Goal: Information Seeking & Learning: Learn about a topic

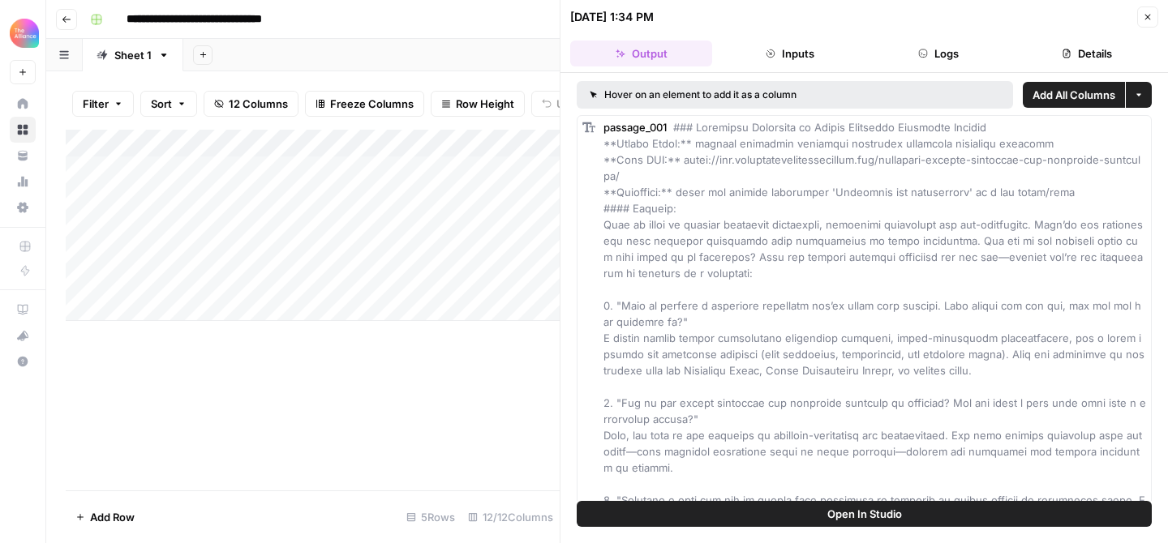
scroll to position [607, 0]
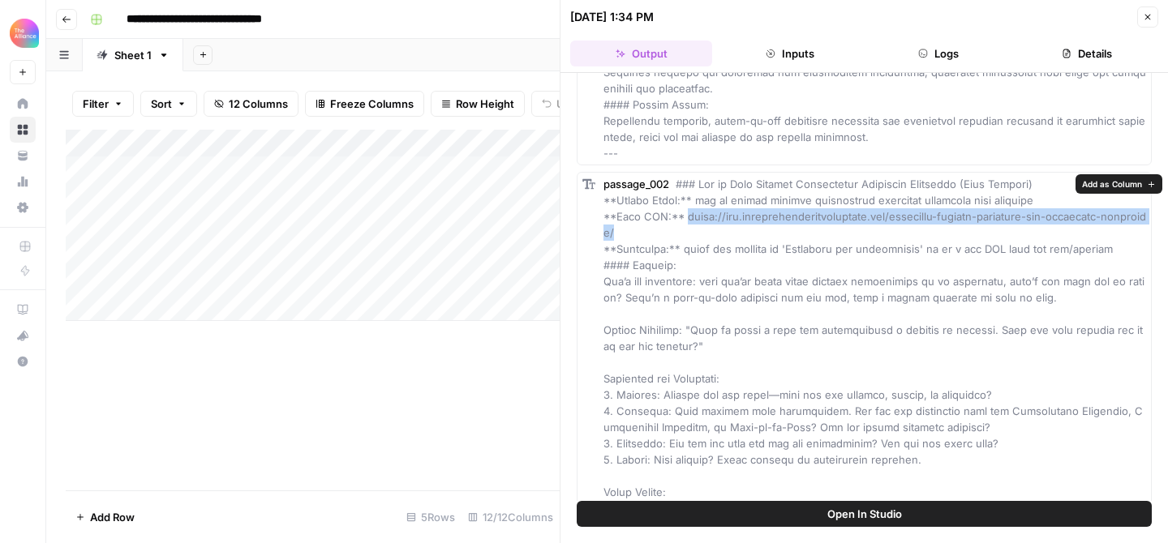
drag, startPoint x: 660, startPoint y: 231, endPoint x: 686, endPoint y: 215, distance: 30.6
click at [686, 215] on div "passage_002" at bounding box center [874, 476] width 543 height 600
copy span "[URL][DOMAIN_NAME]"
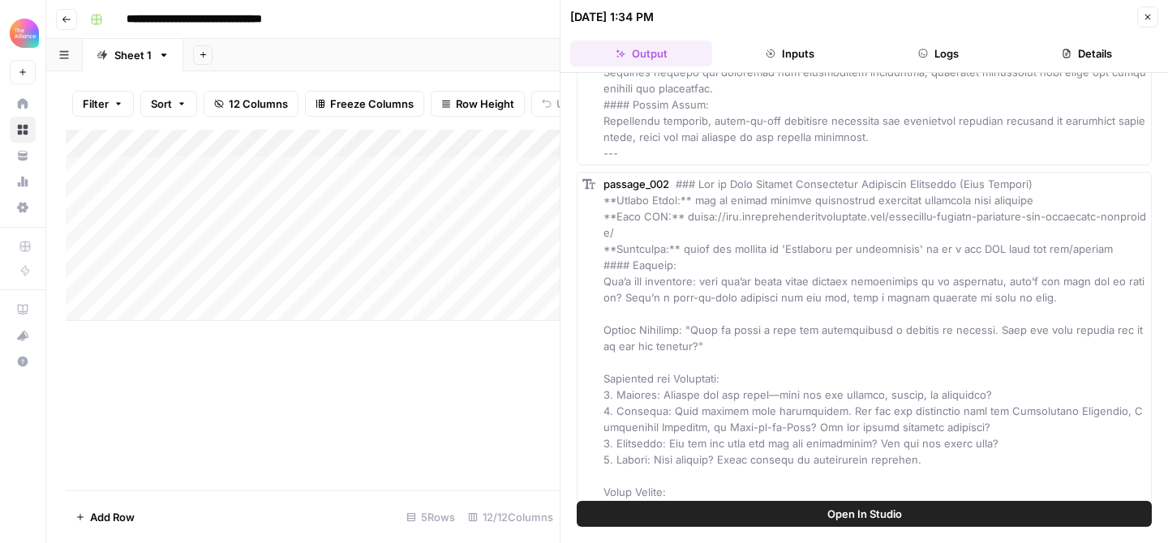
click at [922, 288] on div "passage_002" at bounding box center [874, 476] width 543 height 600
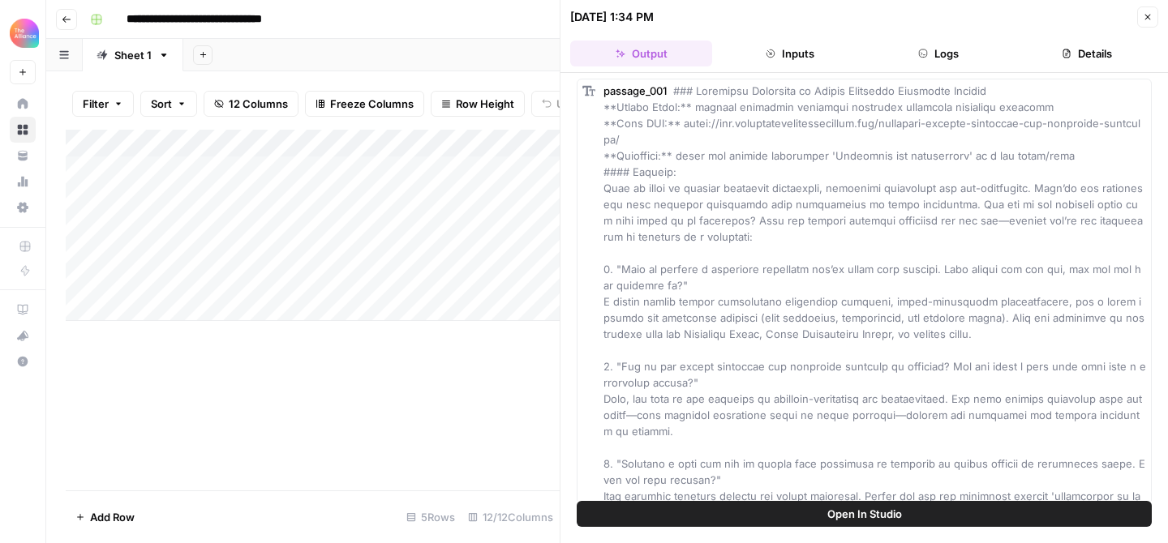
scroll to position [32, 0]
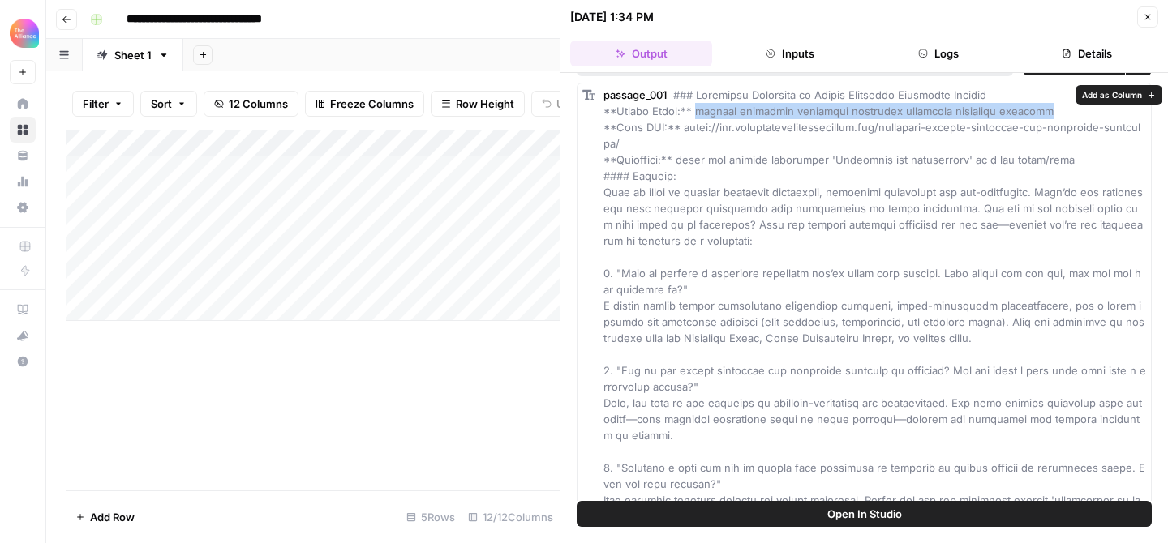
copy span "product marketing messaging framework interview questions examples"
drag, startPoint x: 700, startPoint y: 109, endPoint x: 1063, endPoint y: 114, distance: 363.3
click at [1063, 114] on div "passage_001" at bounding box center [874, 411] width 543 height 649
copy span "product marketing messaging framework interview questions examples"
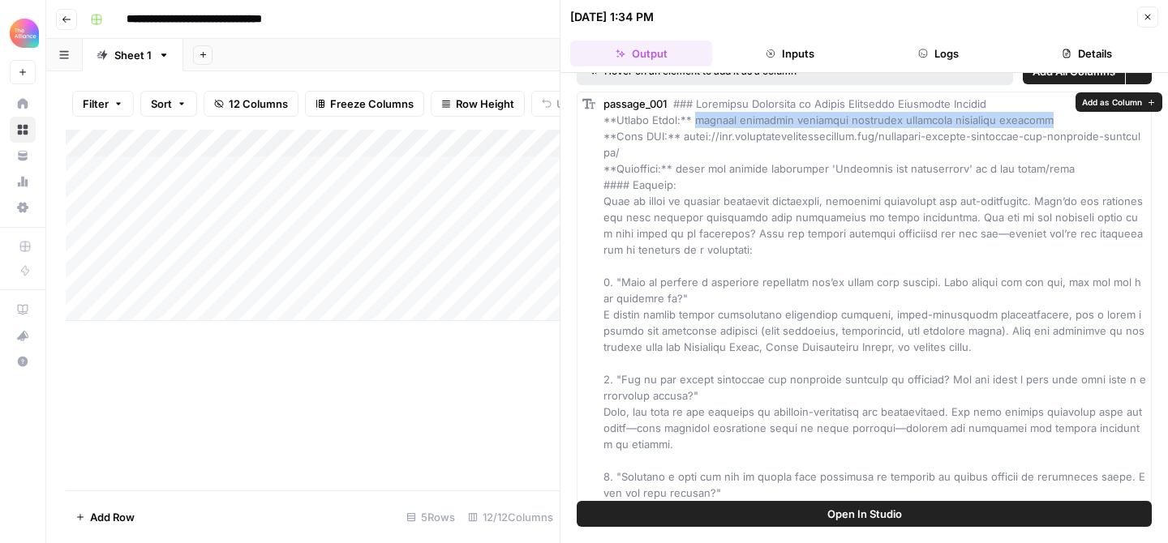
scroll to position [22, 0]
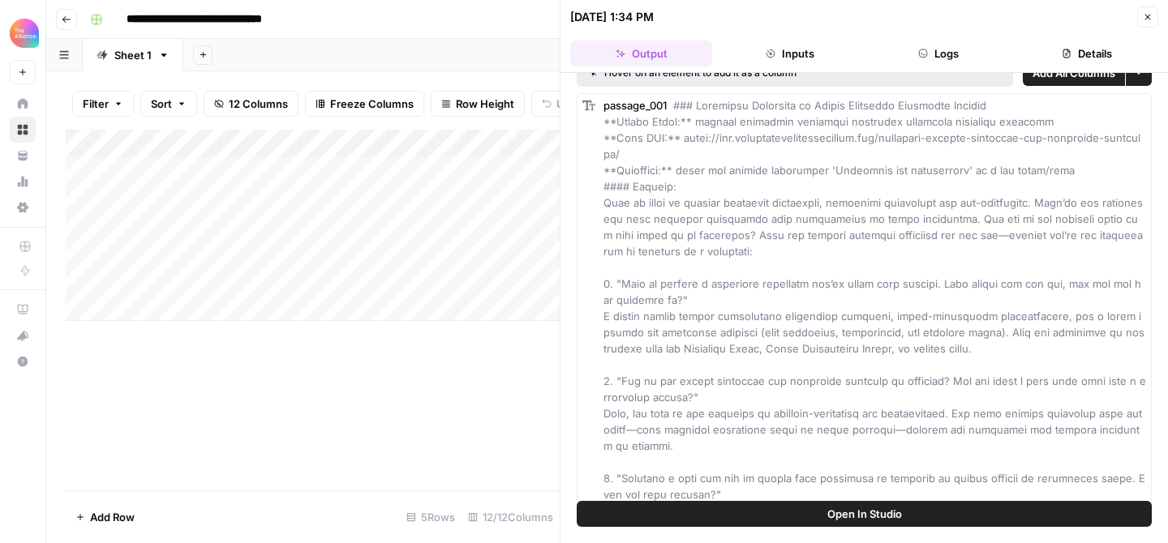
click at [847, 283] on span at bounding box center [874, 422] width 543 height 646
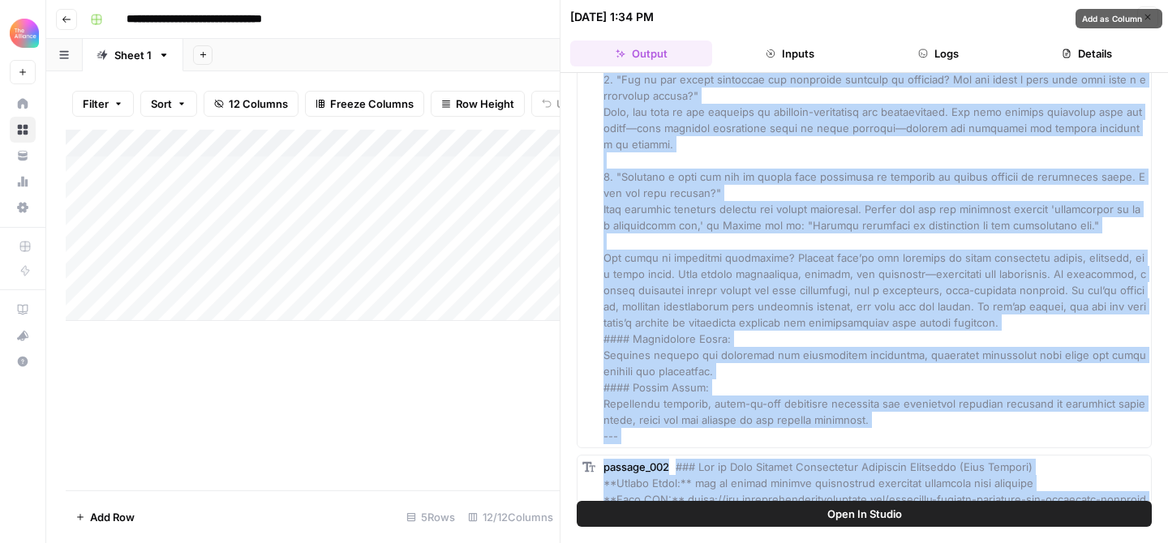
scroll to position [520, 0]
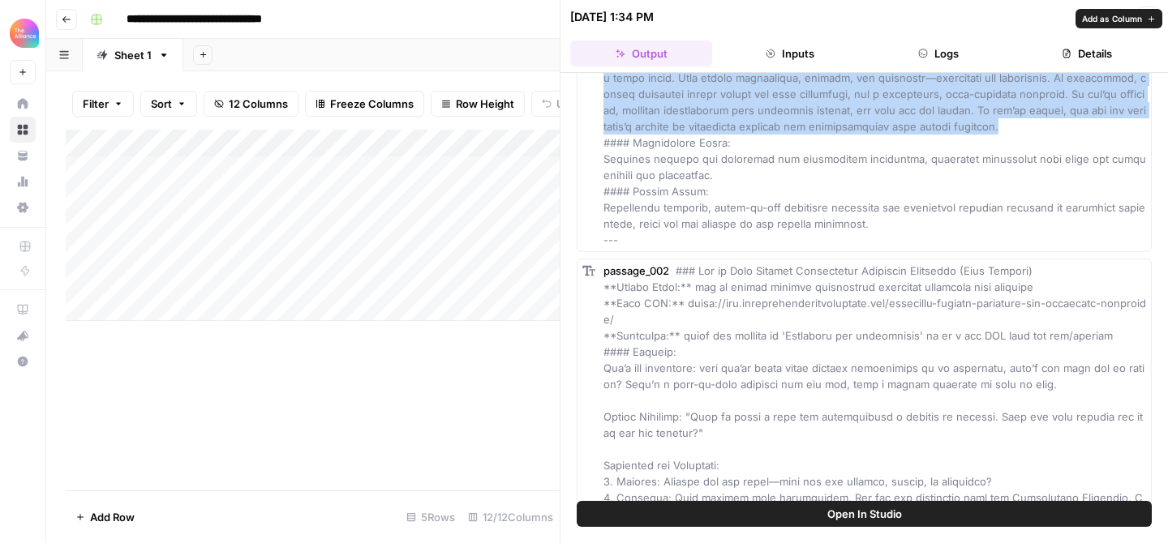
copy span "Lore ip dolor si ametcon adipiscin elitseddoe, temporinc utlaboreet dol mag-ali…"
drag, startPoint x: 605, startPoint y: 109, endPoint x: 979, endPoint y: 127, distance: 374.3
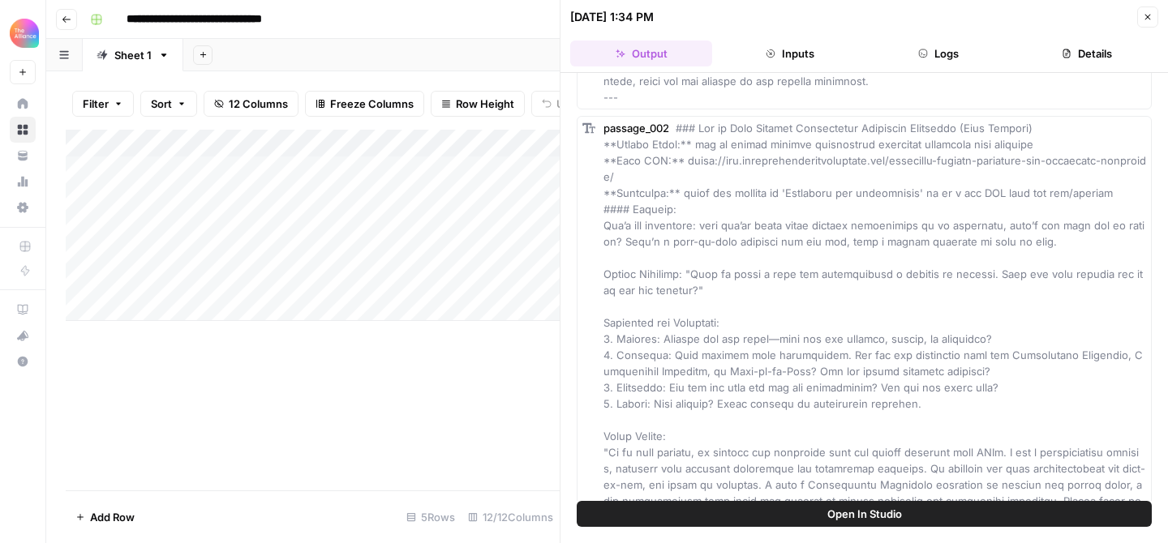
scroll to position [662, 0]
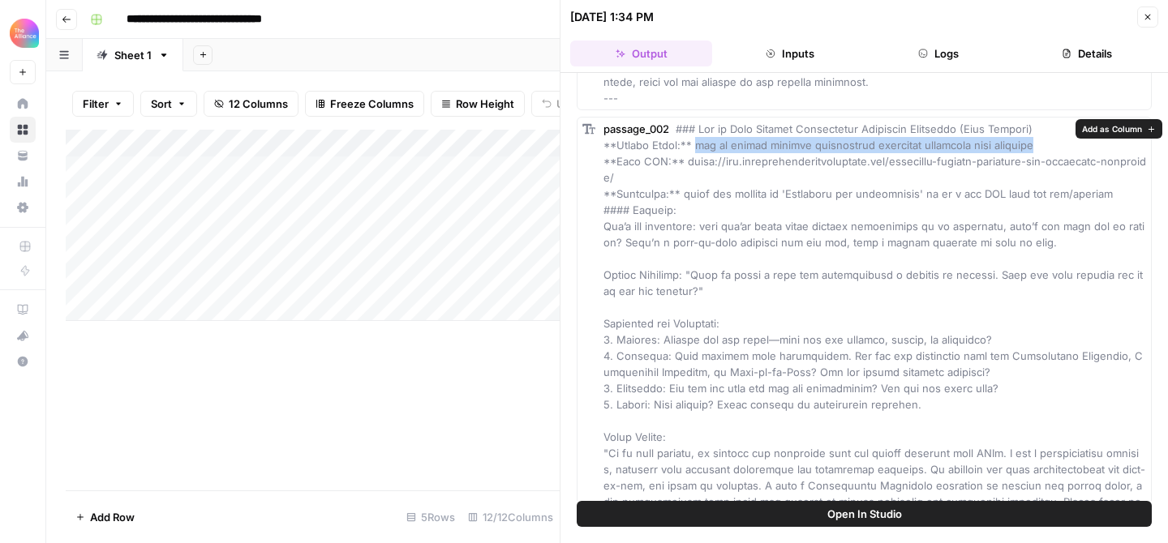
drag, startPoint x: 697, startPoint y: 144, endPoint x: 1061, endPoint y: 149, distance: 363.3
click at [1061, 149] on div "passage_002" at bounding box center [874, 421] width 543 height 600
copy span "how to answer product positioning interview questions with examples"
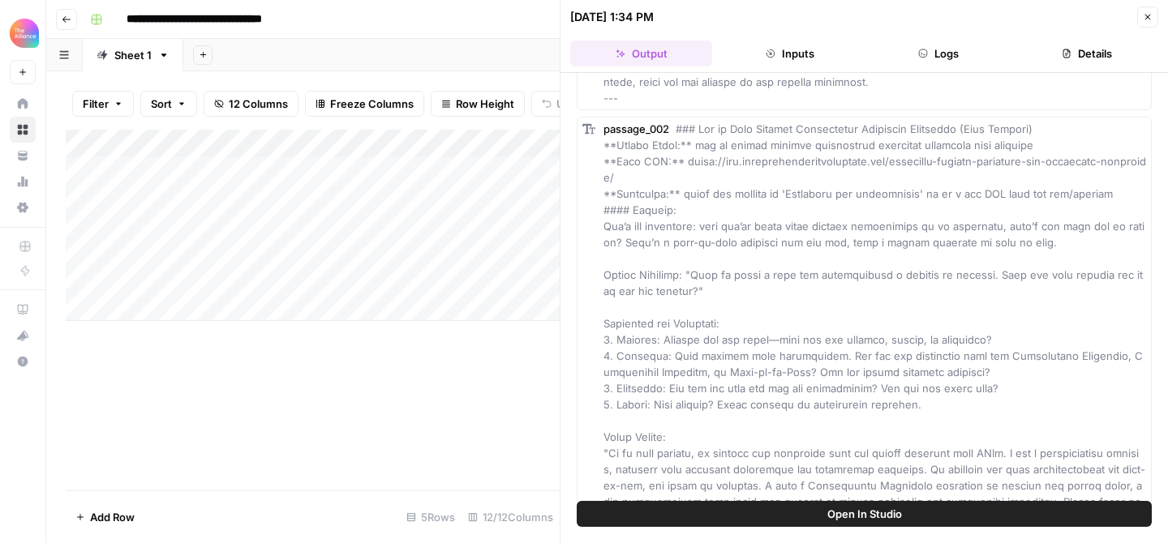
click at [759, 238] on span at bounding box center [875, 420] width 544 height 597
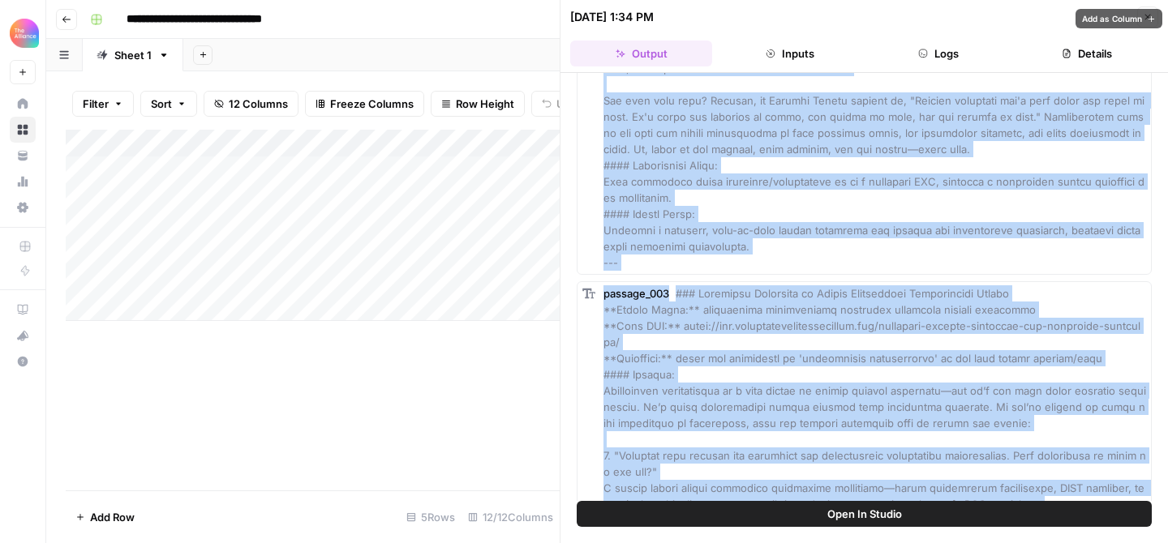
scroll to position [1123, 0]
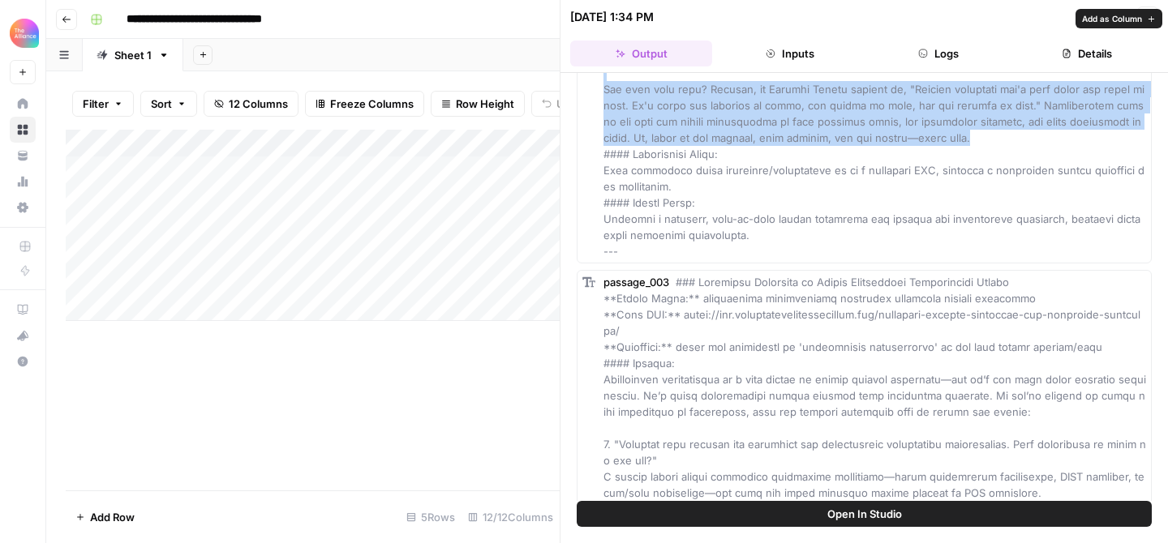
drag, startPoint x: 603, startPoint y: 125, endPoint x: 931, endPoint y: 139, distance: 327.9
copy span "Lor’i dol sitametco: adip eli’se doeiu tempo incidid utlaboreetd ma al enimadmi…"
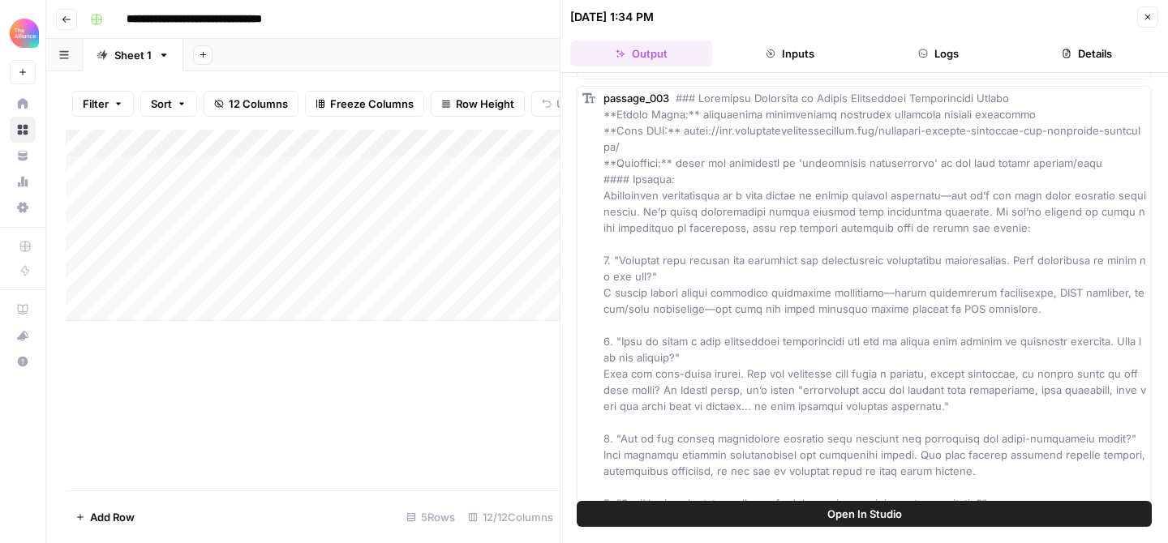
scroll to position [1312, 0]
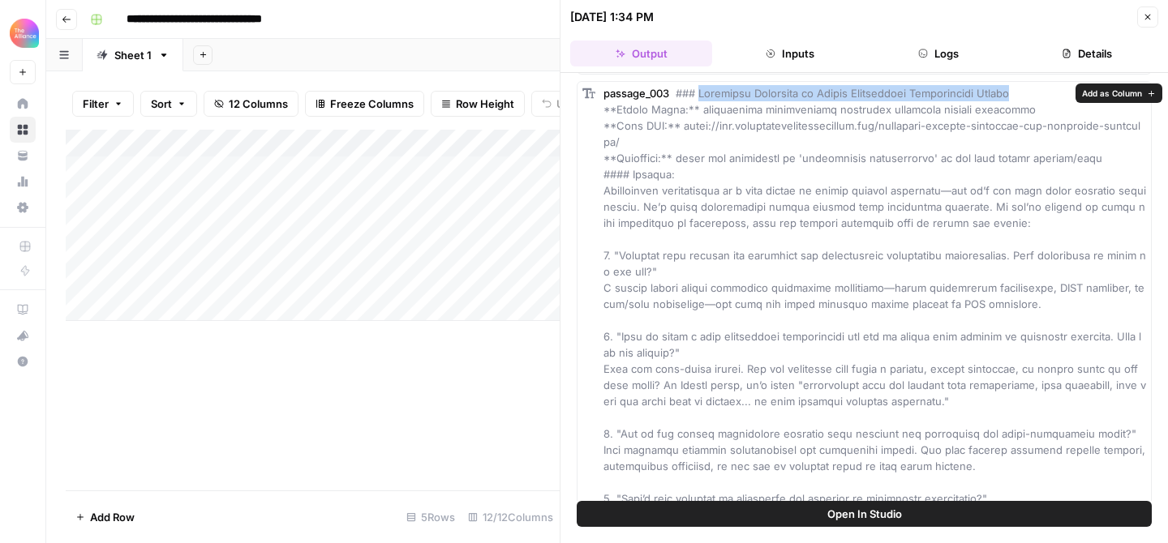
drag, startPoint x: 1004, startPoint y: 91, endPoint x: 701, endPoint y: 96, distance: 303.3
click at [701, 96] on div "passage_003" at bounding box center [874, 393] width 543 height 616
copy span "Interview Questions to Assess Competitive Intelligence Skills"
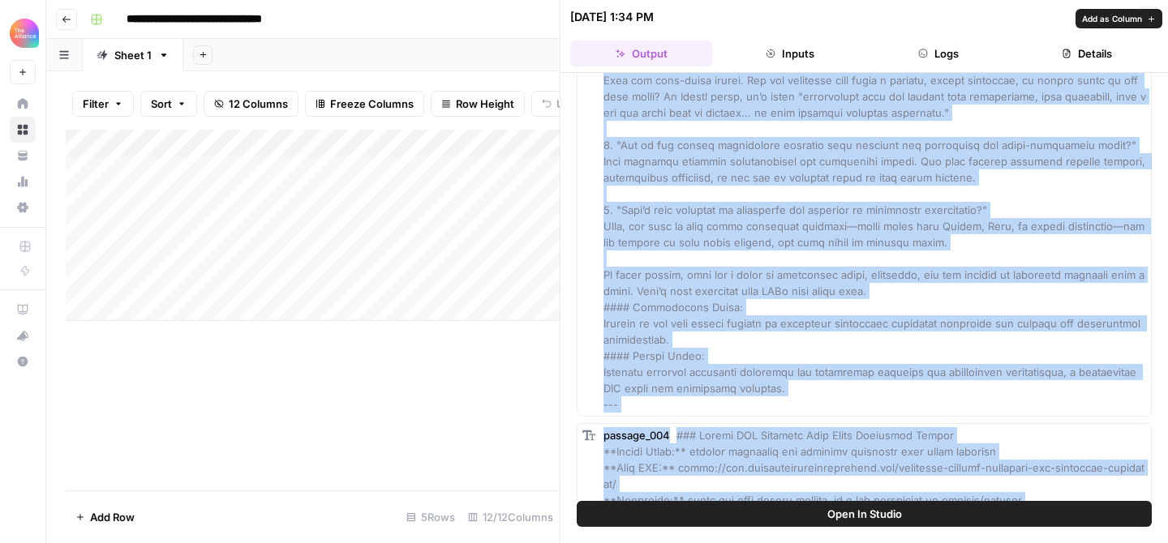
scroll to position [1666, 0]
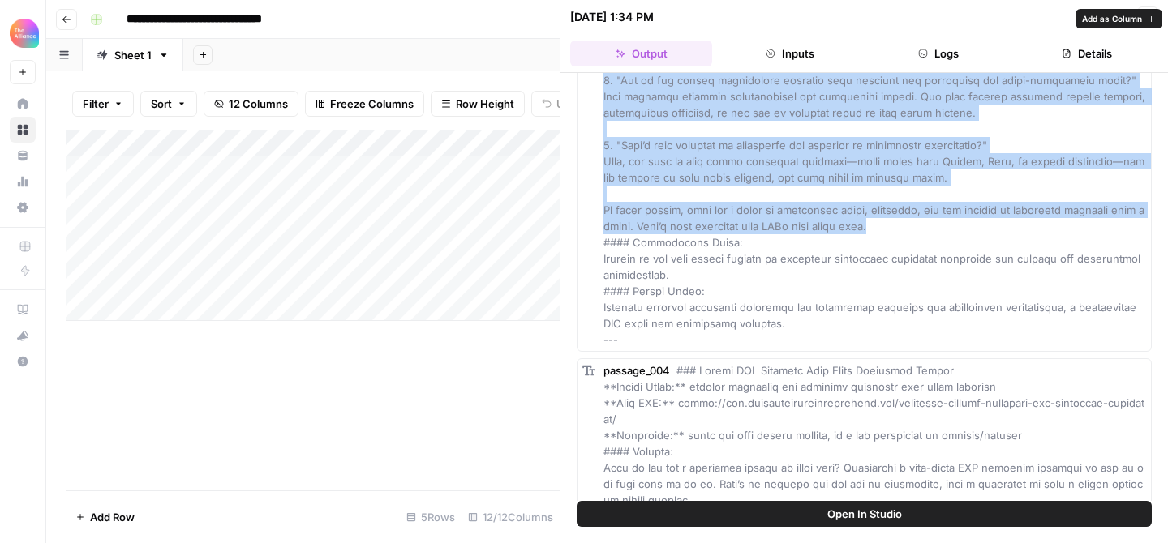
drag, startPoint x: 605, startPoint y: 109, endPoint x: 876, endPoint y: 223, distance: 293.7
click at [876, 223] on div "passage_003" at bounding box center [874, 40] width 543 height 616
copy span "Loremipsumd sitametconse ad e sedd eiusmo te incidi utlabor etdolorem—ali en’a …"
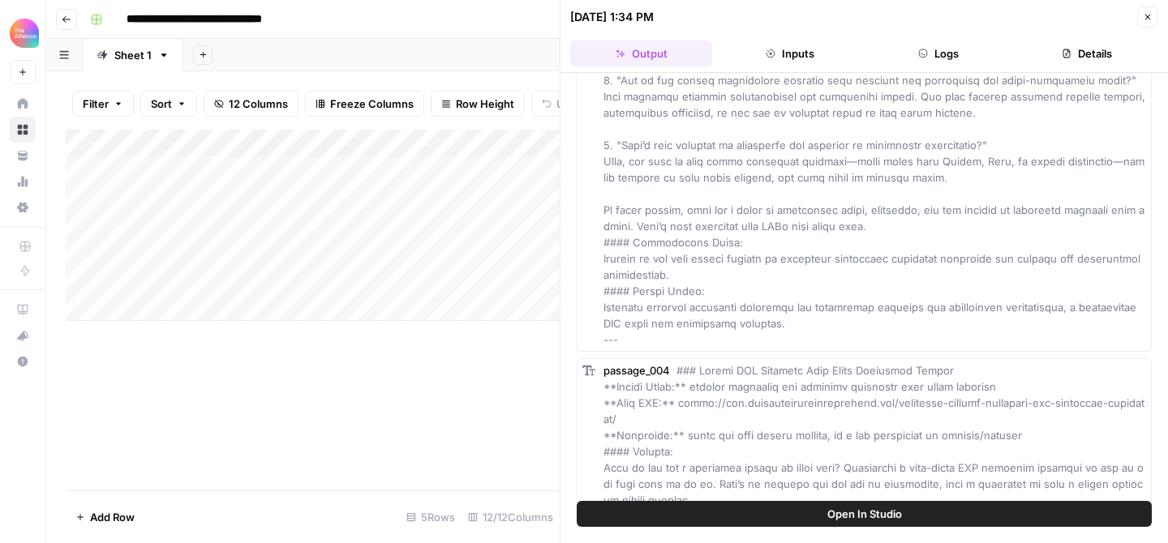
click at [905, 272] on div "passage_003" at bounding box center [874, 40] width 543 height 616
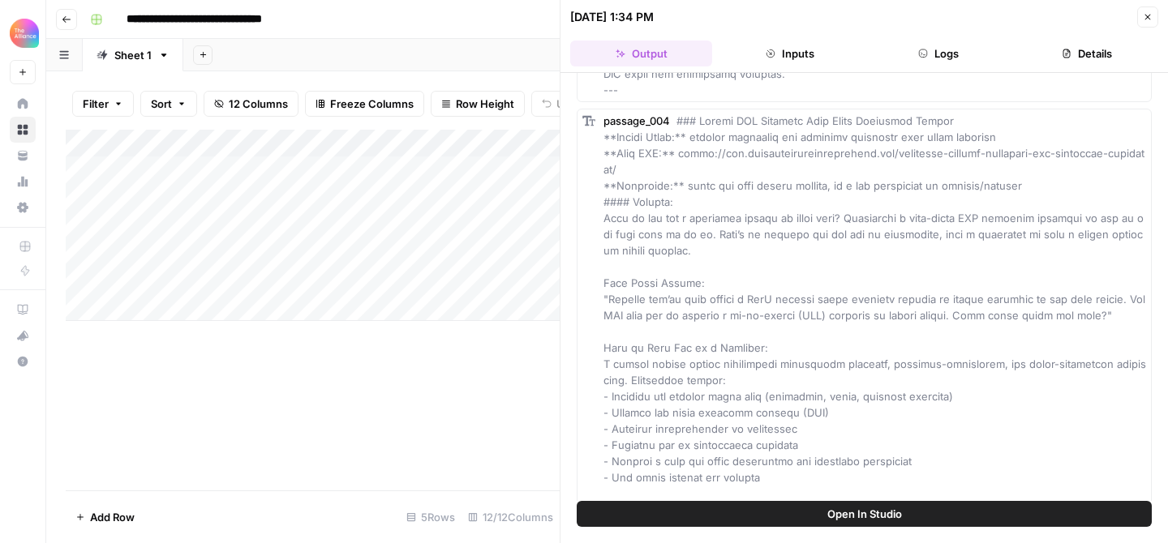
scroll to position [1923, 0]
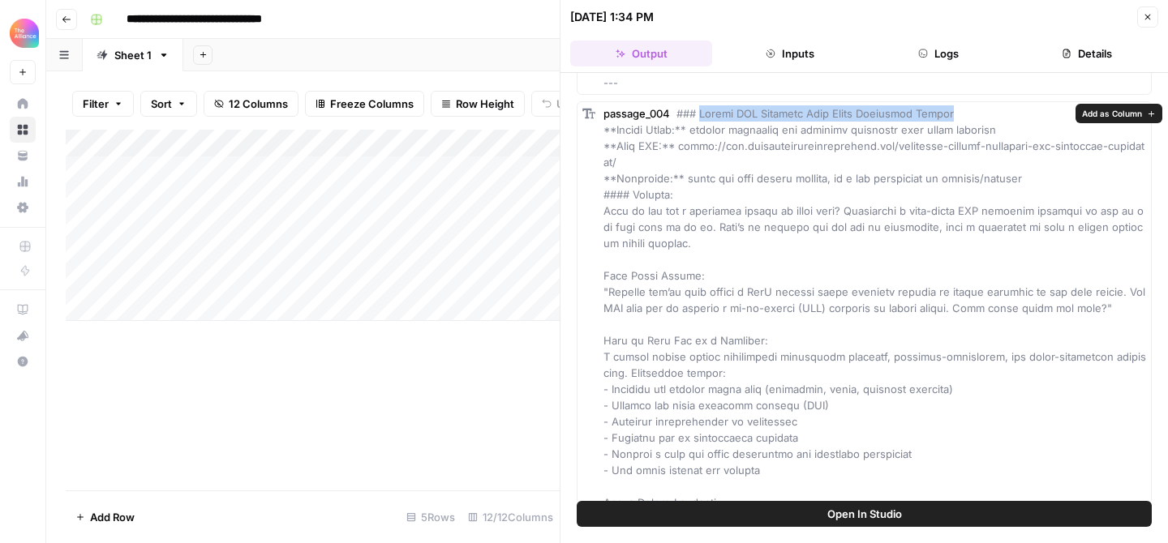
drag, startPoint x: 963, startPoint y: 114, endPoint x: 700, endPoint y: 116, distance: 262.8
click at [700, 116] on div "passage_004" at bounding box center [874, 429] width 543 height 649
copy span "Sample GTM Strategy Case Study Interview Prompt"
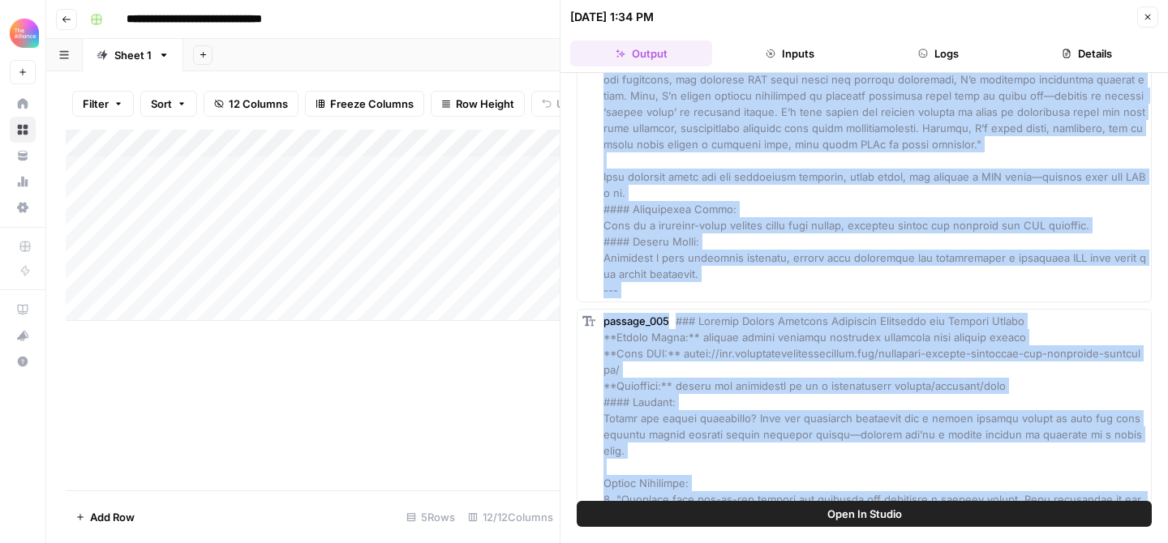
scroll to position [2403, 0]
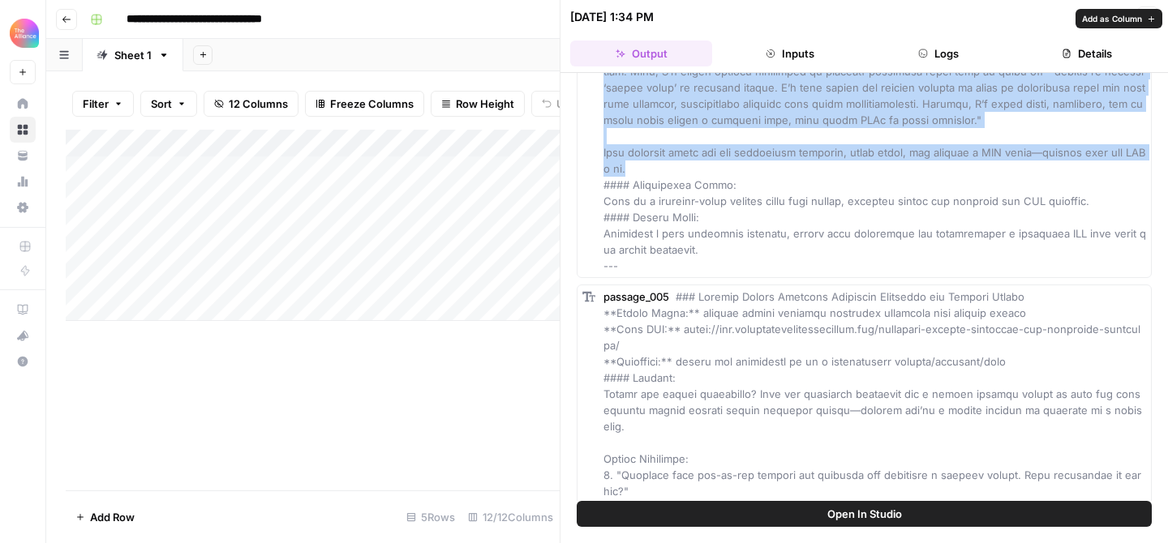
drag, startPoint x: 605, startPoint y: 110, endPoint x: 862, endPoint y: 166, distance: 263.1
copy span "Lore ip dol sit a consectet adipis el seddo eius? Temporinci u labo-etdol MAG a…"
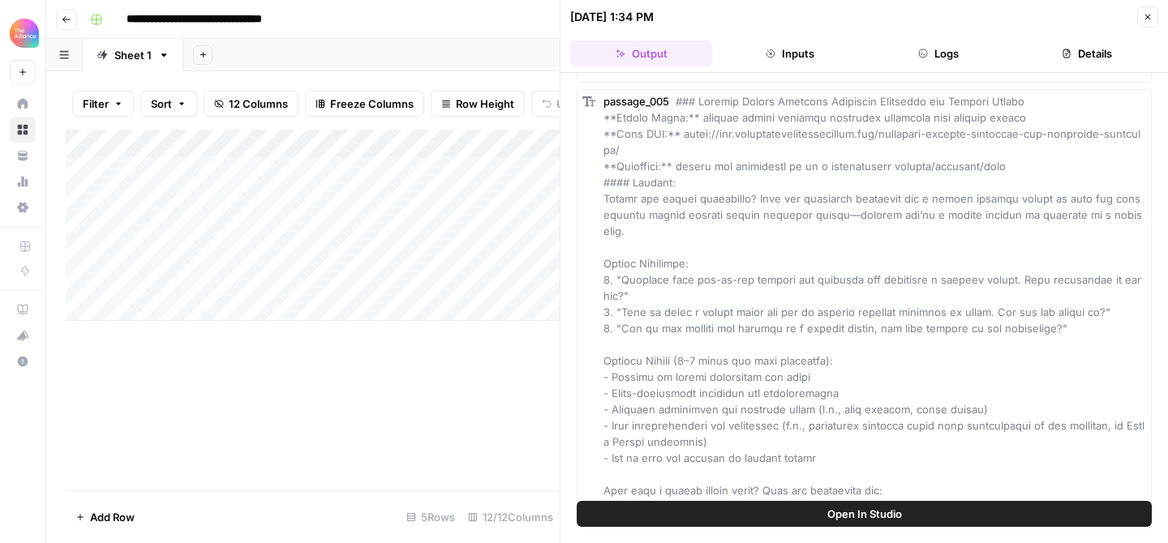
scroll to position [2606, 0]
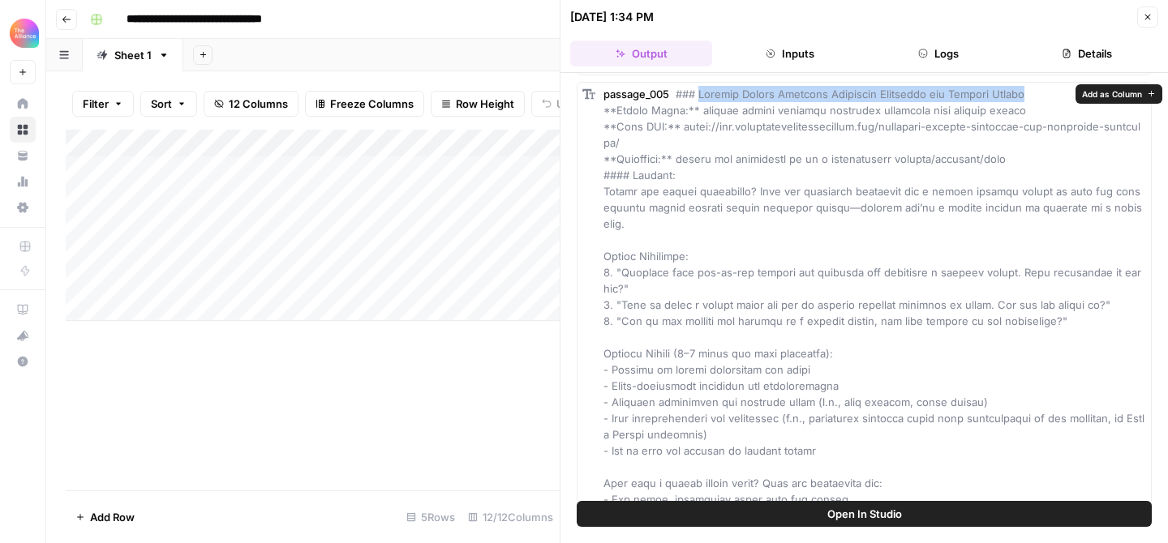
drag, startPoint x: 1026, startPoint y: 91, endPoint x: 701, endPoint y: 92, distance: 324.4
click at [701, 92] on div "passage_005" at bounding box center [874, 394] width 543 height 616
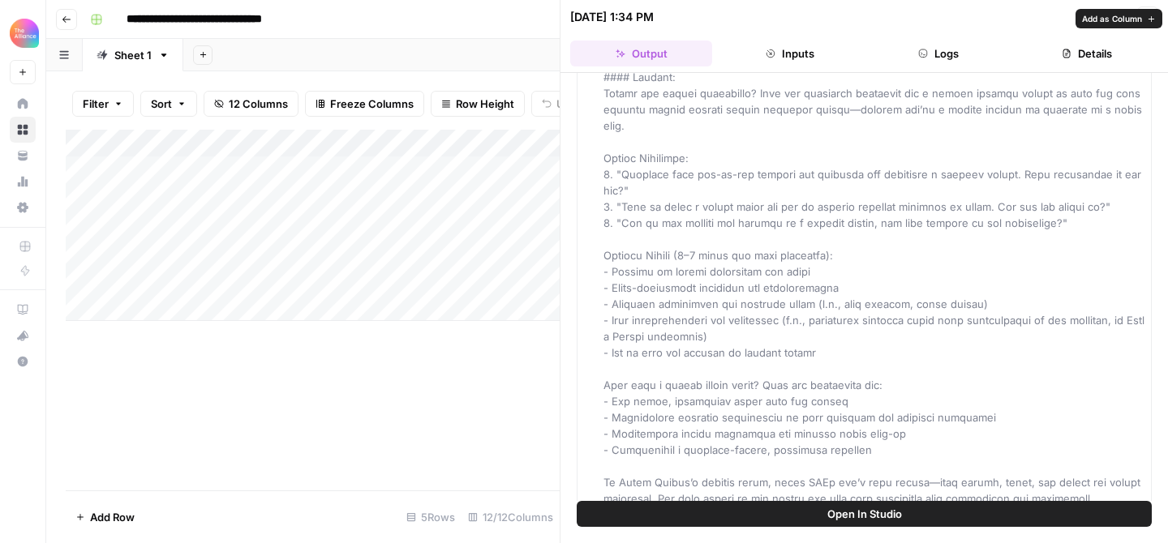
scroll to position [2691, 0]
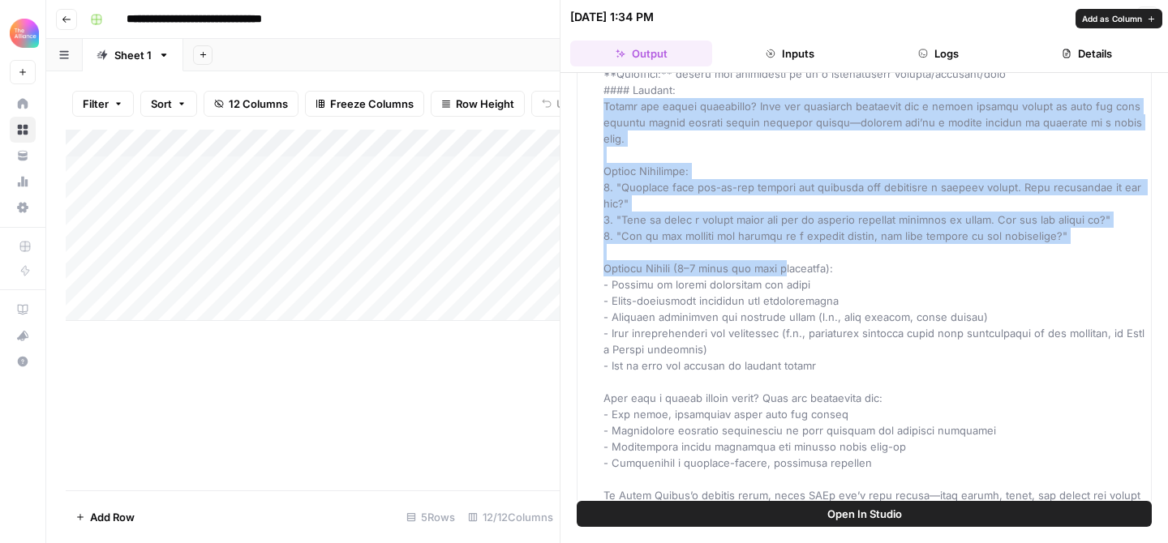
drag, startPoint x: 606, startPoint y: 107, endPoint x: 780, endPoint y: 247, distance: 223.3
click at [780, 247] on span at bounding box center [873, 308] width 541 height 613
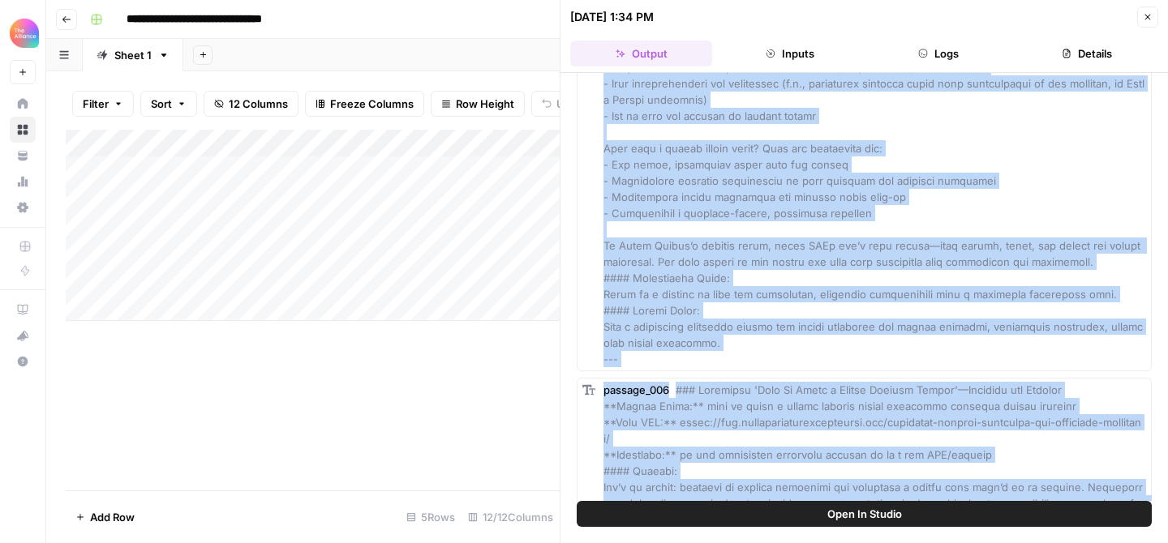
scroll to position [2973, 0]
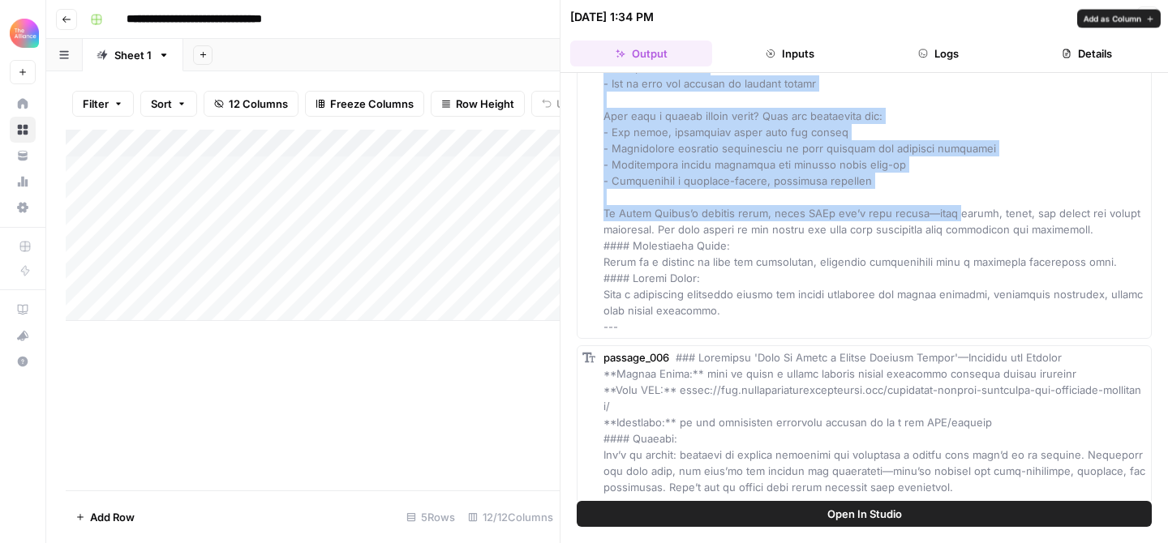
drag, startPoint x: 751, startPoint y: 105, endPoint x: 965, endPoint y: 194, distance: 231.9
click at [965, 194] on span at bounding box center [873, 26] width 541 height 613
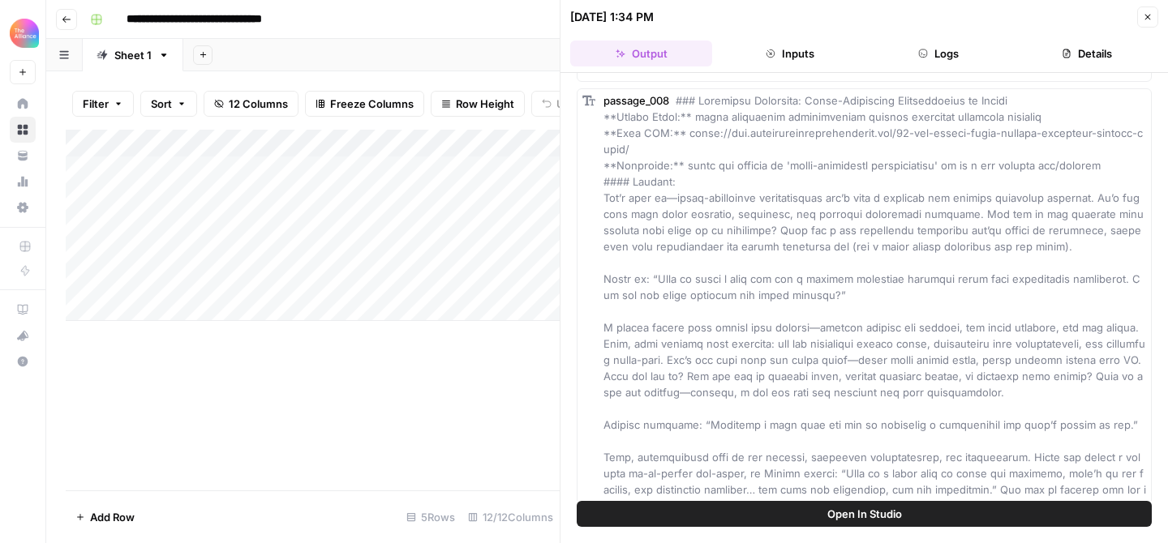
scroll to position [4349, 0]
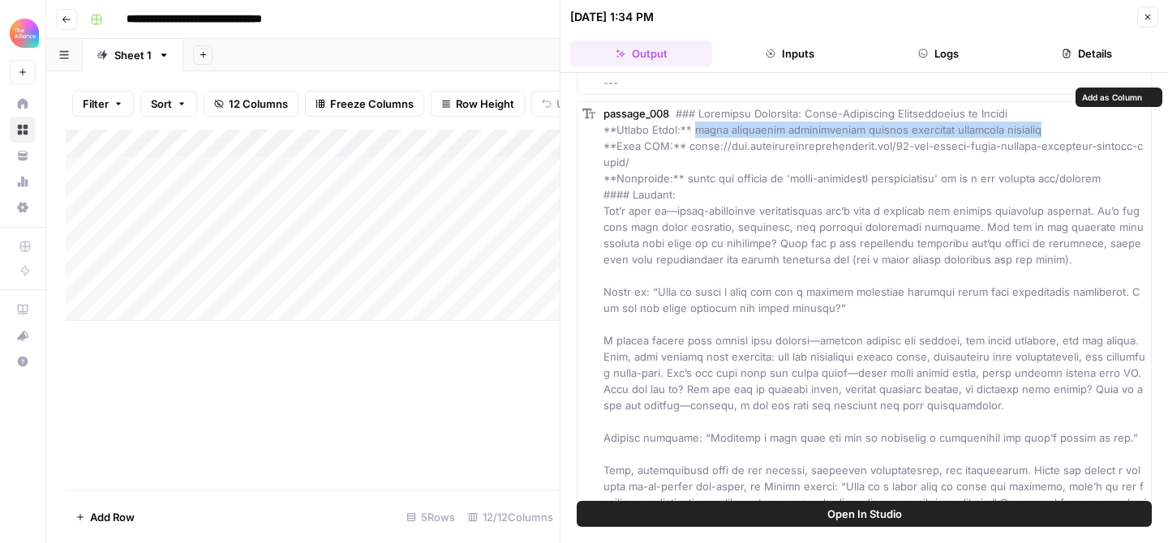
drag, startPoint x: 1044, startPoint y: 109, endPoint x: 698, endPoint y: 118, distance: 346.4
click at [698, 118] on div "passage_008" at bounding box center [874, 413] width 543 height 616
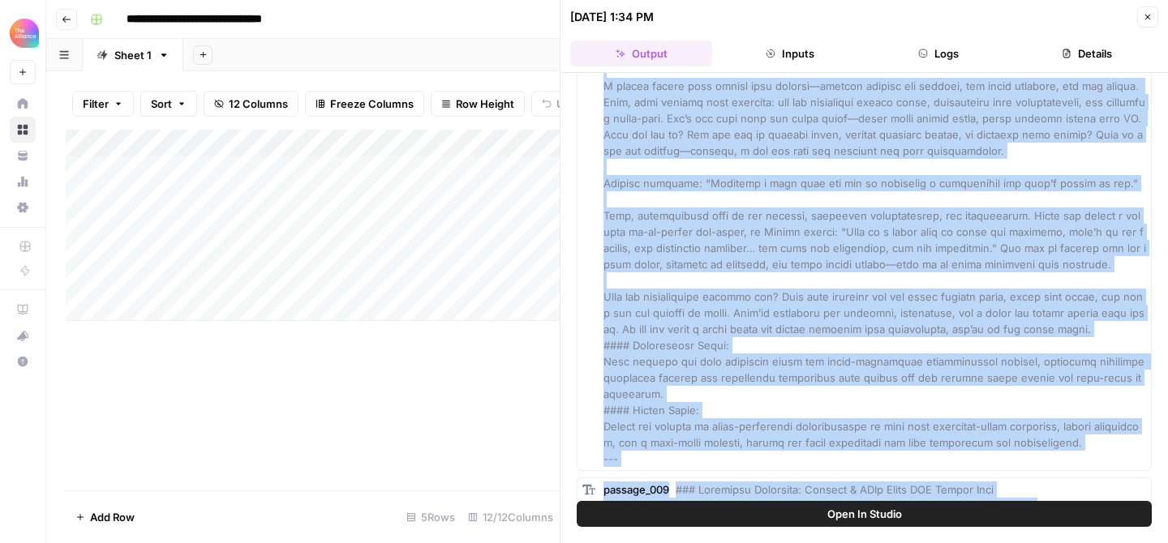
scroll to position [4618, 0]
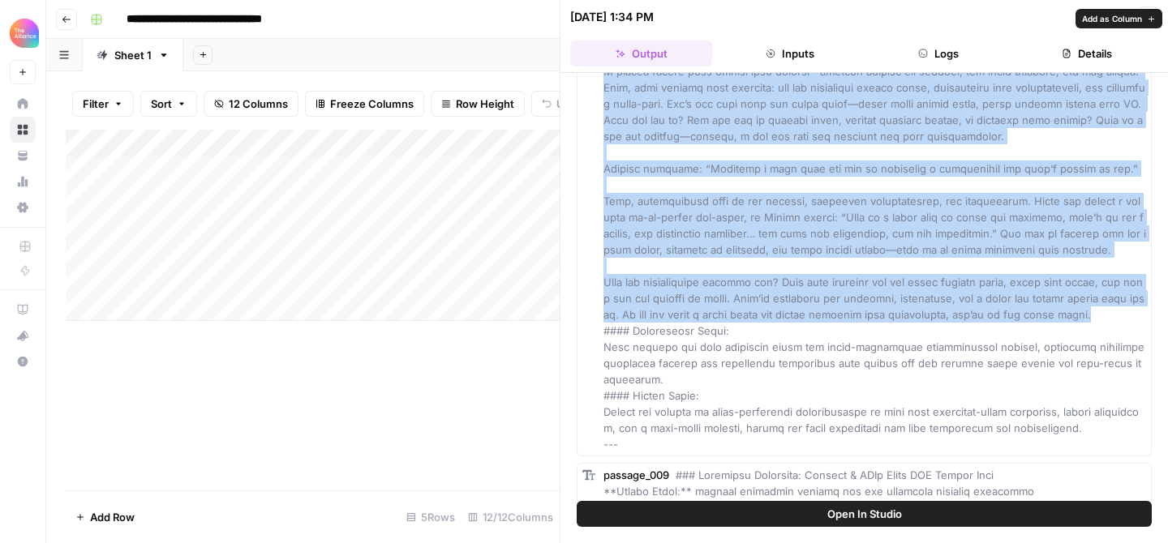
drag, startPoint x: 603, startPoint y: 111, endPoint x: 1111, endPoint y: 299, distance: 542.2
click at [1111, 299] on div "passage_008" at bounding box center [874, 144] width 543 height 616
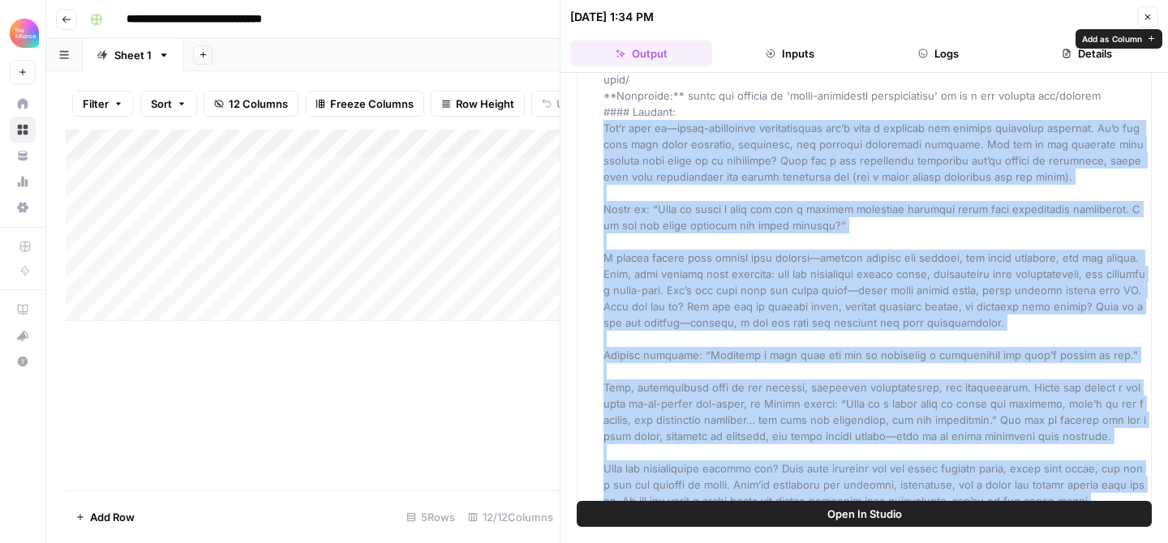
scroll to position [4397, 0]
